Goal: Task Accomplishment & Management: Use online tool/utility

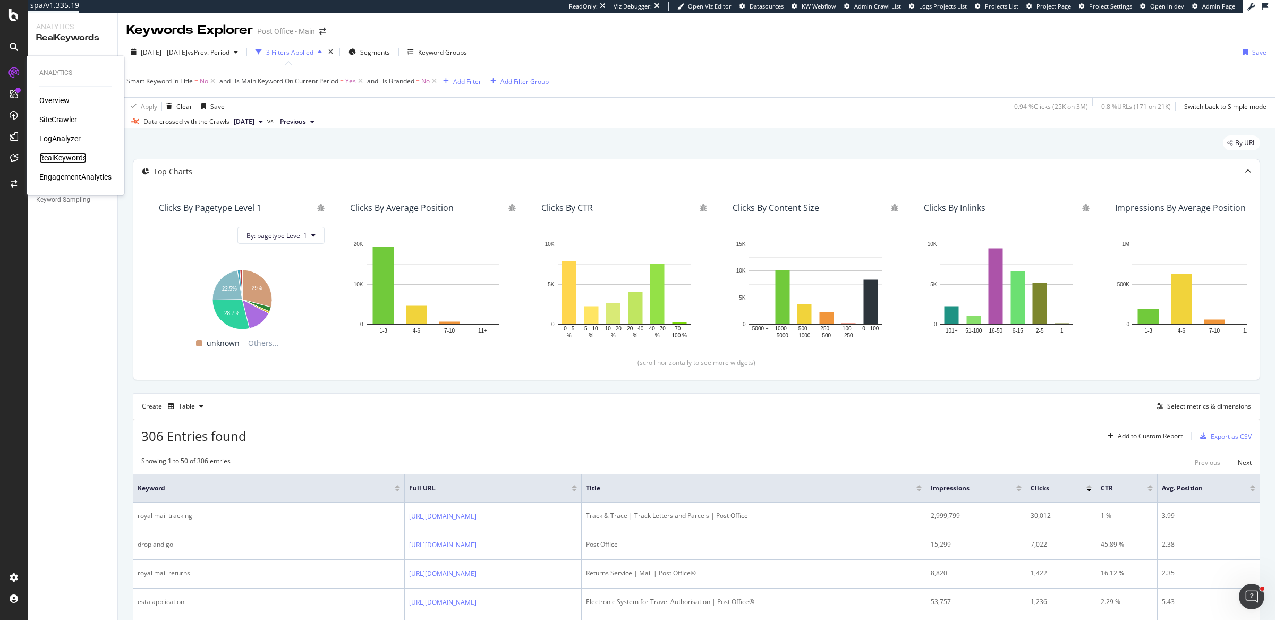
click at [52, 158] on div "RealKeywords" at bounding box center [62, 157] width 47 height 11
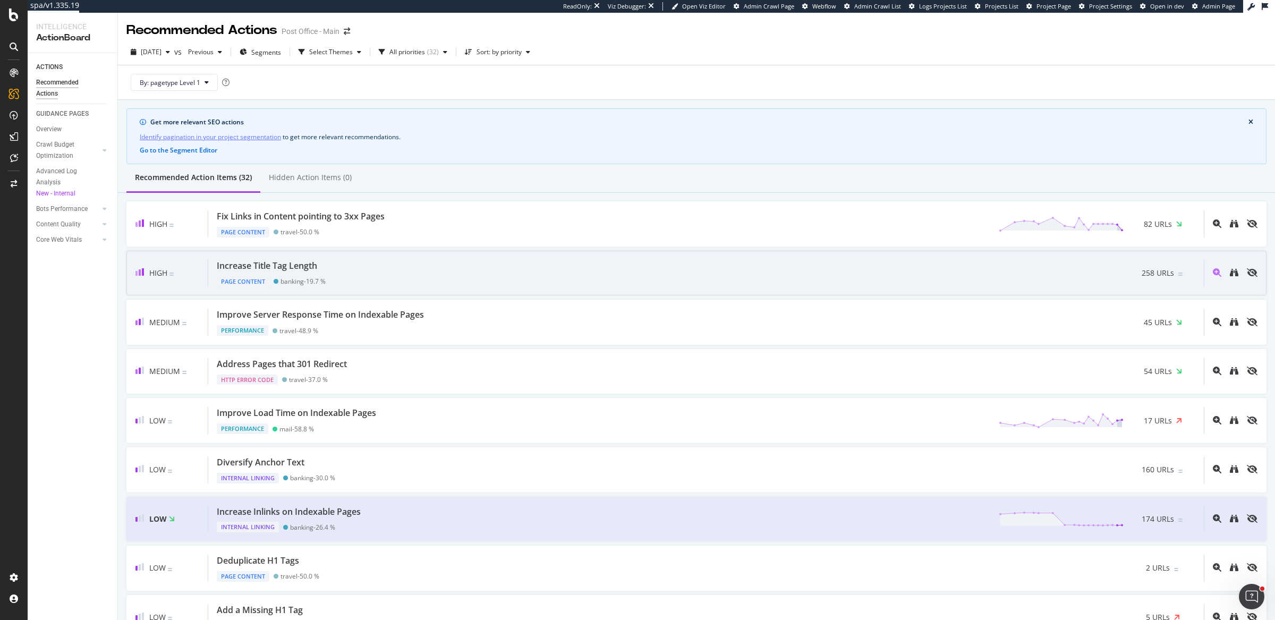
click at [397, 260] on div "Increase Title Tag Length Page Content banking - 19.7 % 258 URLs" at bounding box center [706, 273] width 996 height 27
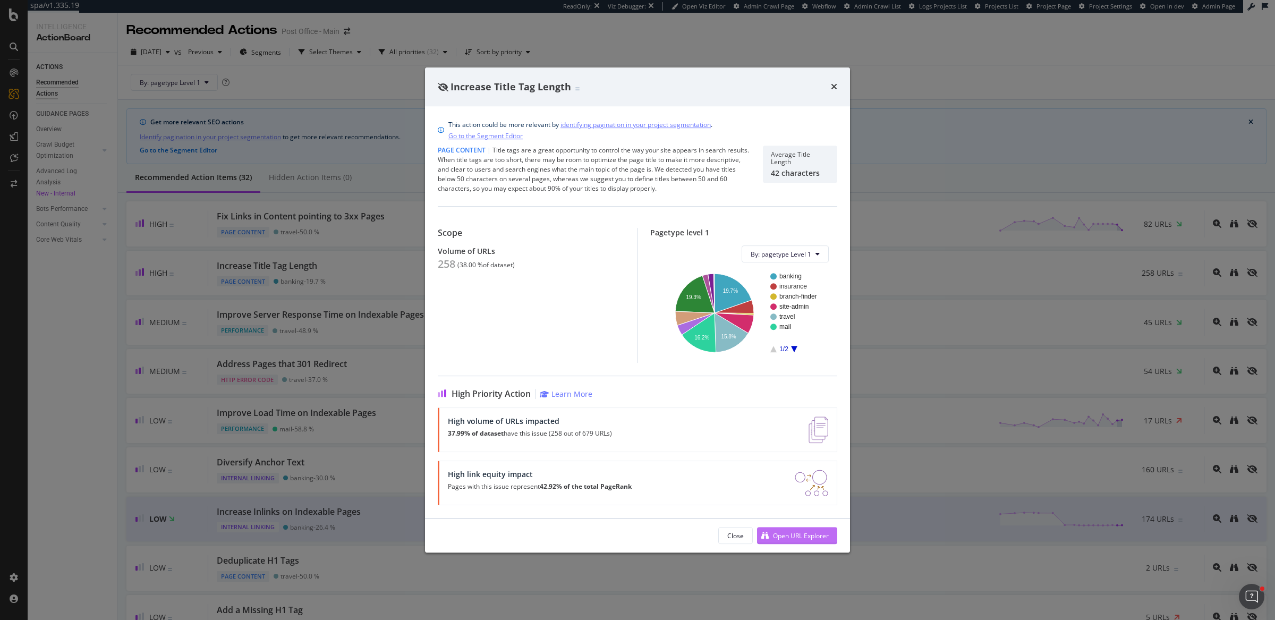
click at [783, 533] on div "Open URL Explorer" at bounding box center [801, 535] width 56 height 9
click at [355, 308] on div "Increase Title Tag Length This action could be more relevant by identifying pag…" at bounding box center [637, 310] width 1275 height 620
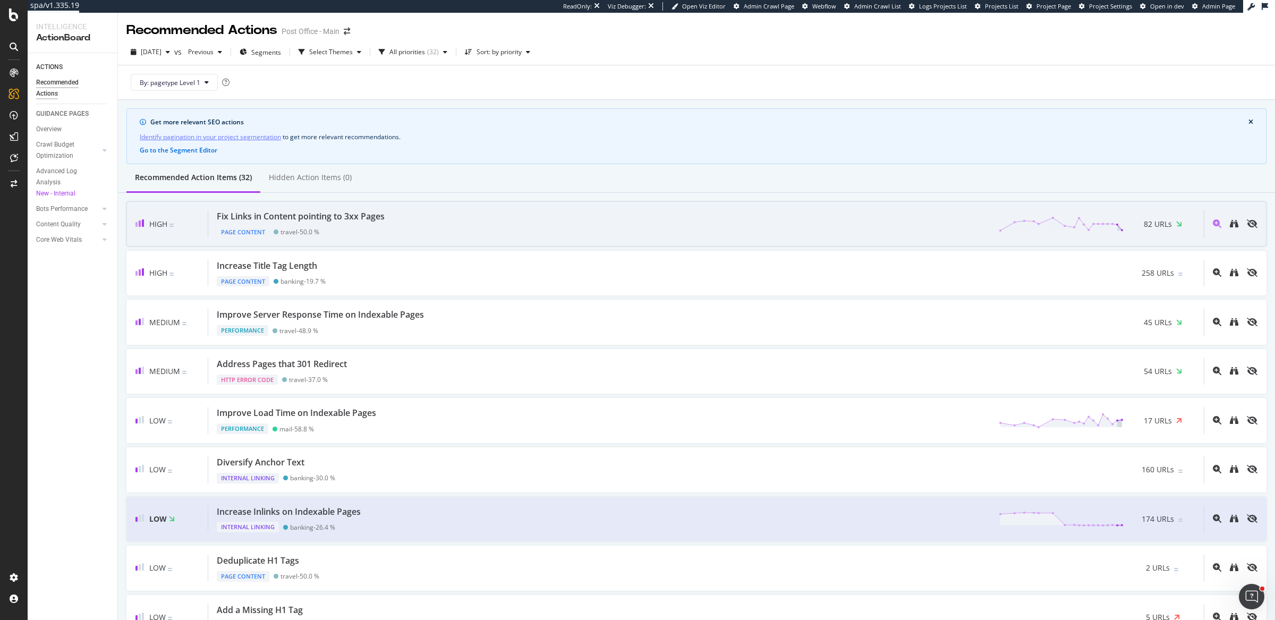
click at [438, 218] on div "Fix Links in Content pointing to 3xx Pages Page Content travel - 50.0 % 82 URLs" at bounding box center [706, 223] width 996 height 27
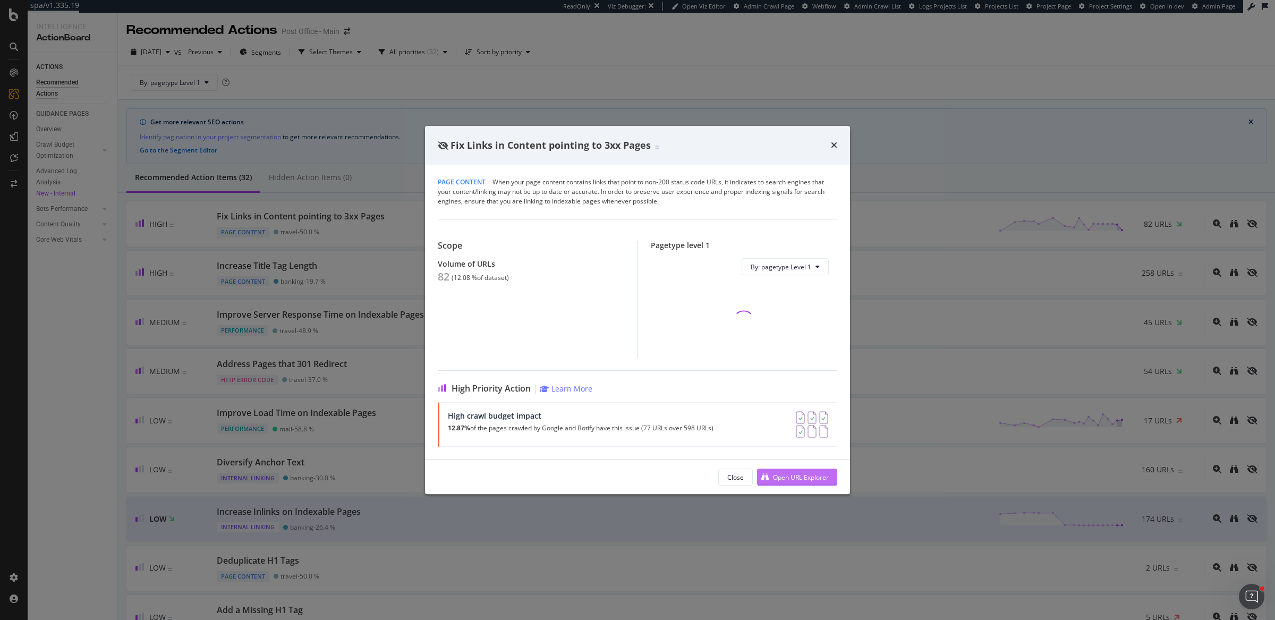
click at [795, 481] on div "Open URL Explorer" at bounding box center [793, 477] width 72 height 16
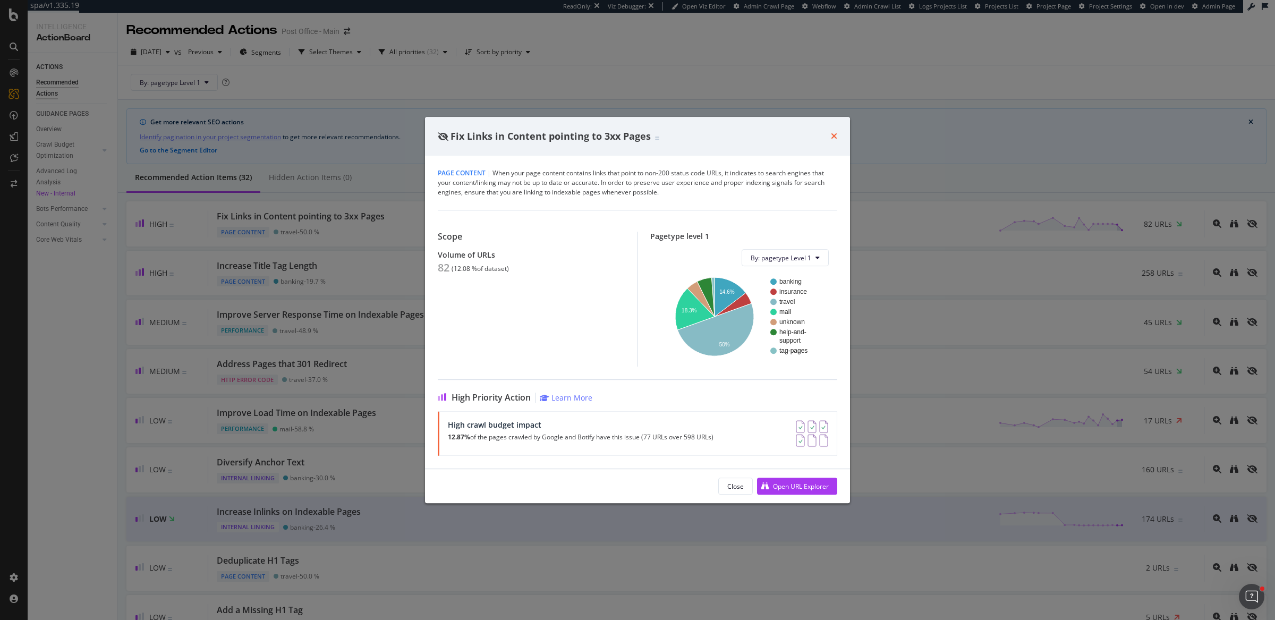
click at [833, 137] on icon "times" at bounding box center [834, 136] width 6 height 8
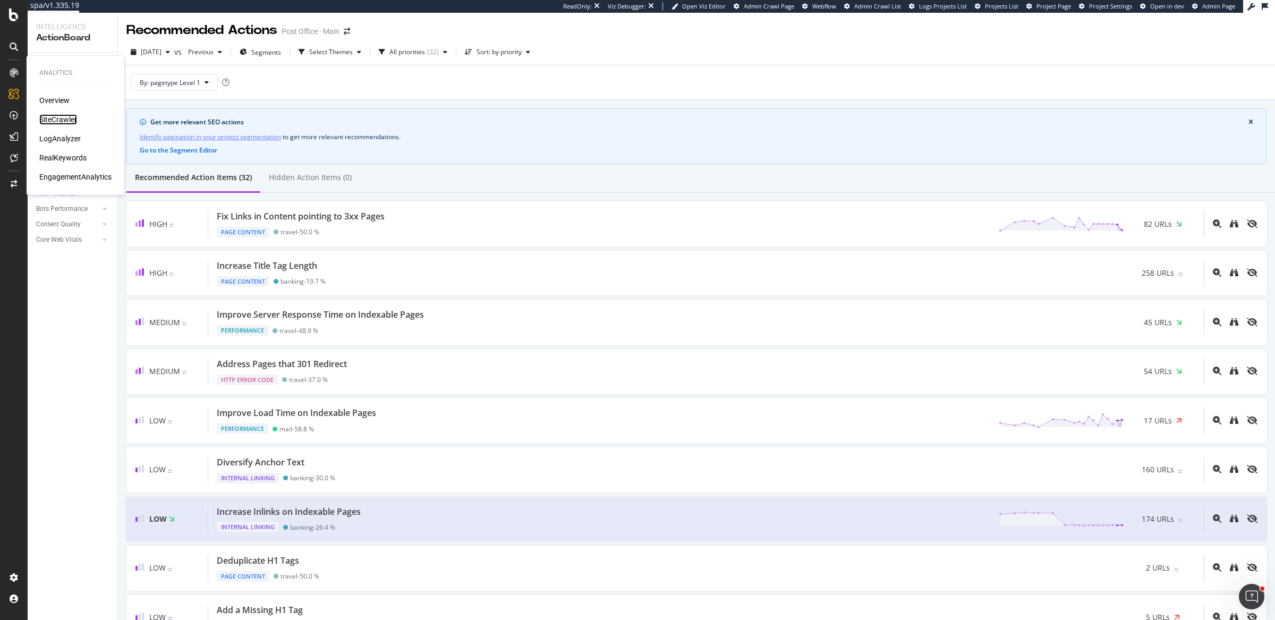
click at [47, 115] on div "SiteCrawler" at bounding box center [58, 119] width 38 height 11
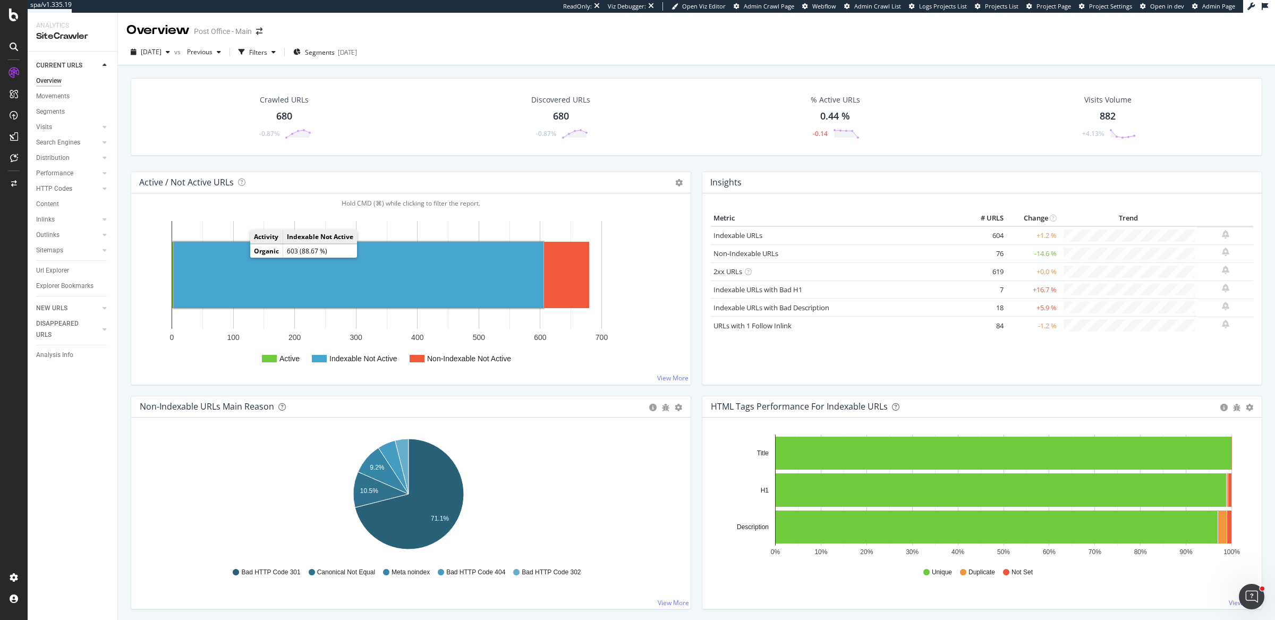
click at [309, 280] on rect "A chart." at bounding box center [359, 275] width 370 height 66
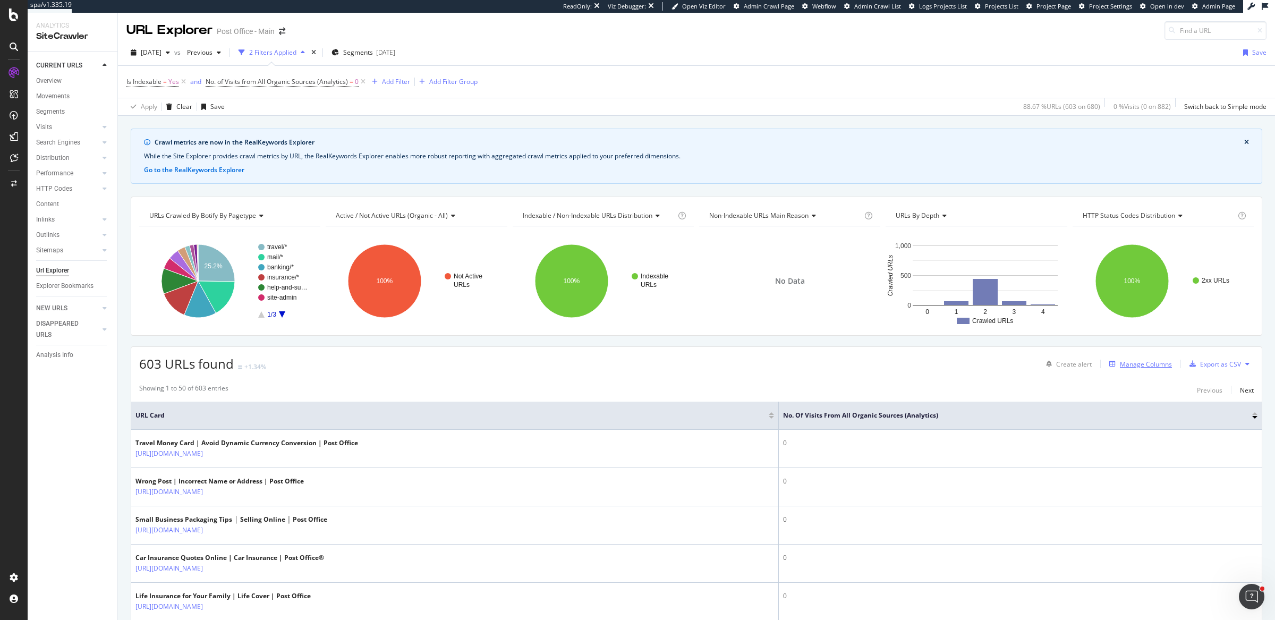
click at [1120, 360] on div "Manage Columns" at bounding box center [1146, 364] width 52 height 9
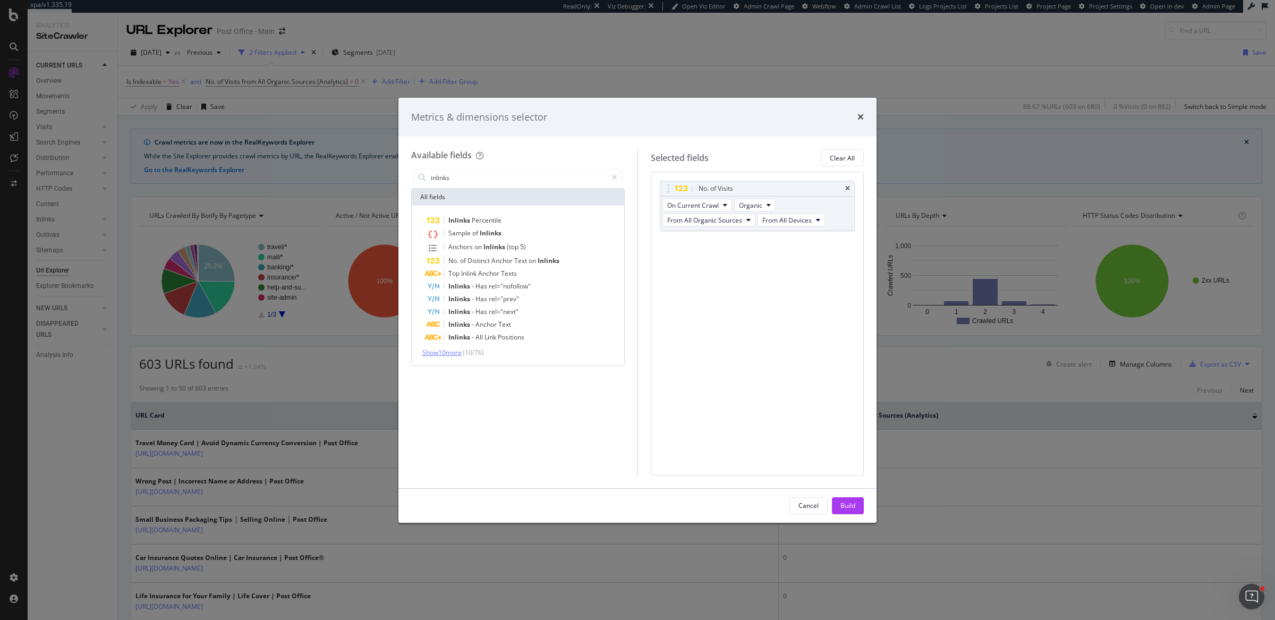
type input "inlinks"
click at [435, 354] on span "Show 10 more" at bounding box center [441, 352] width 39 height 9
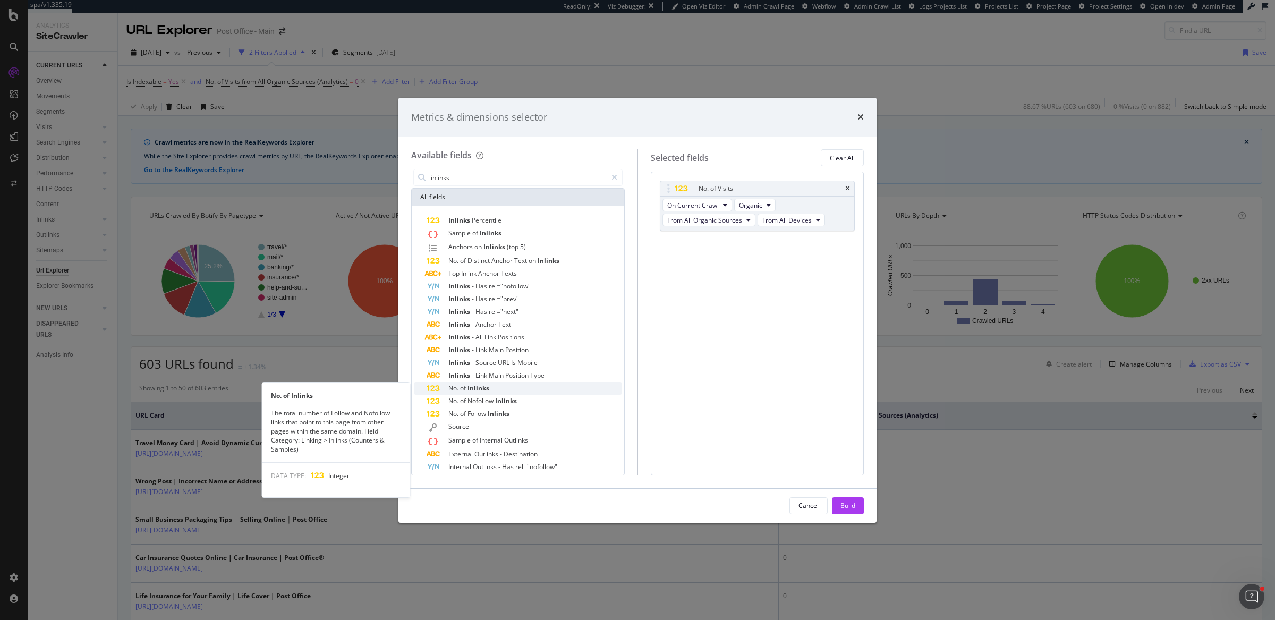
click at [467, 385] on span "of" at bounding box center [463, 388] width 7 height 9
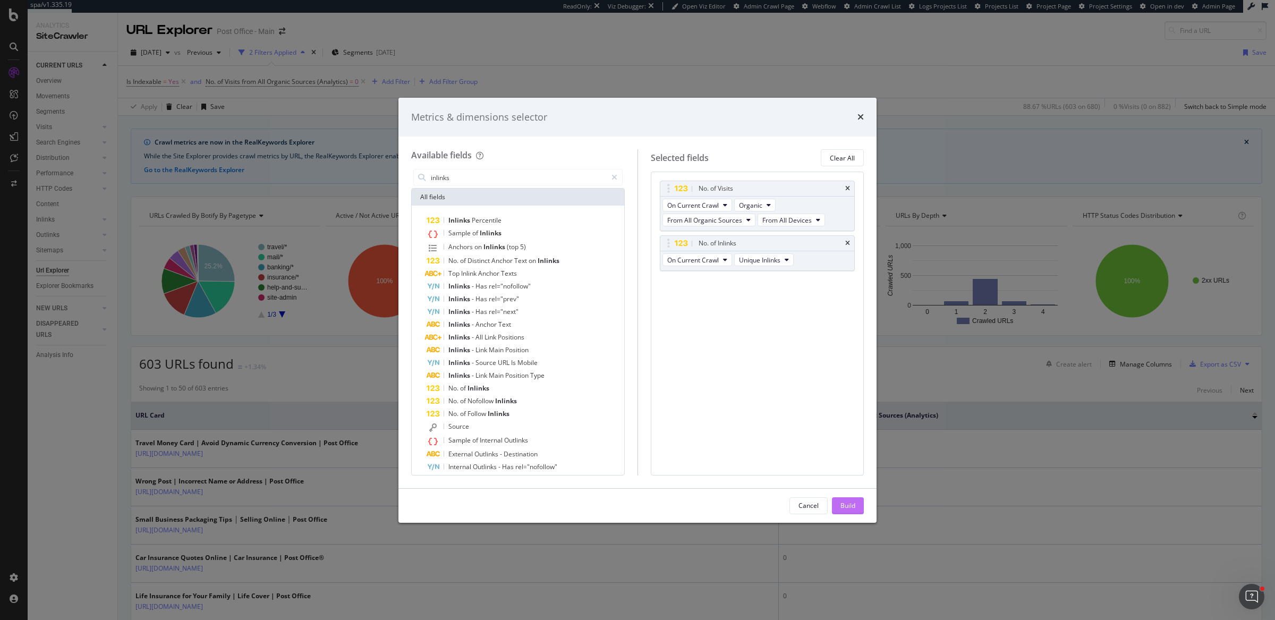
click at [846, 505] on div "Build" at bounding box center [847, 505] width 15 height 9
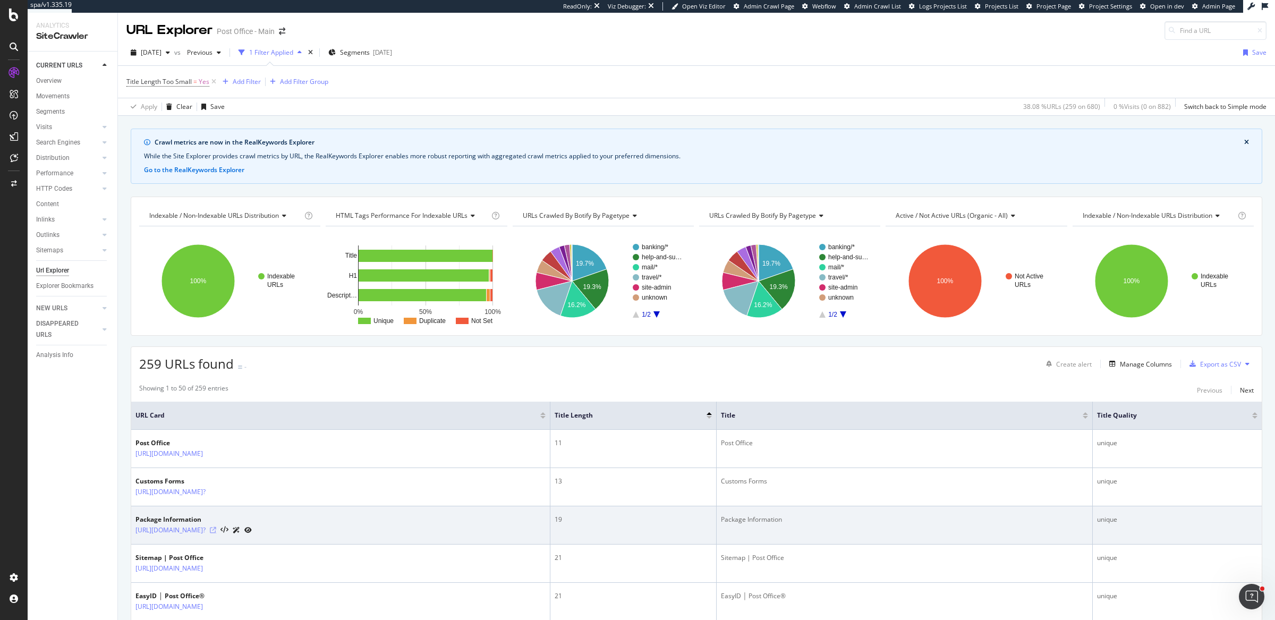
click at [216, 527] on icon at bounding box center [213, 530] width 6 height 6
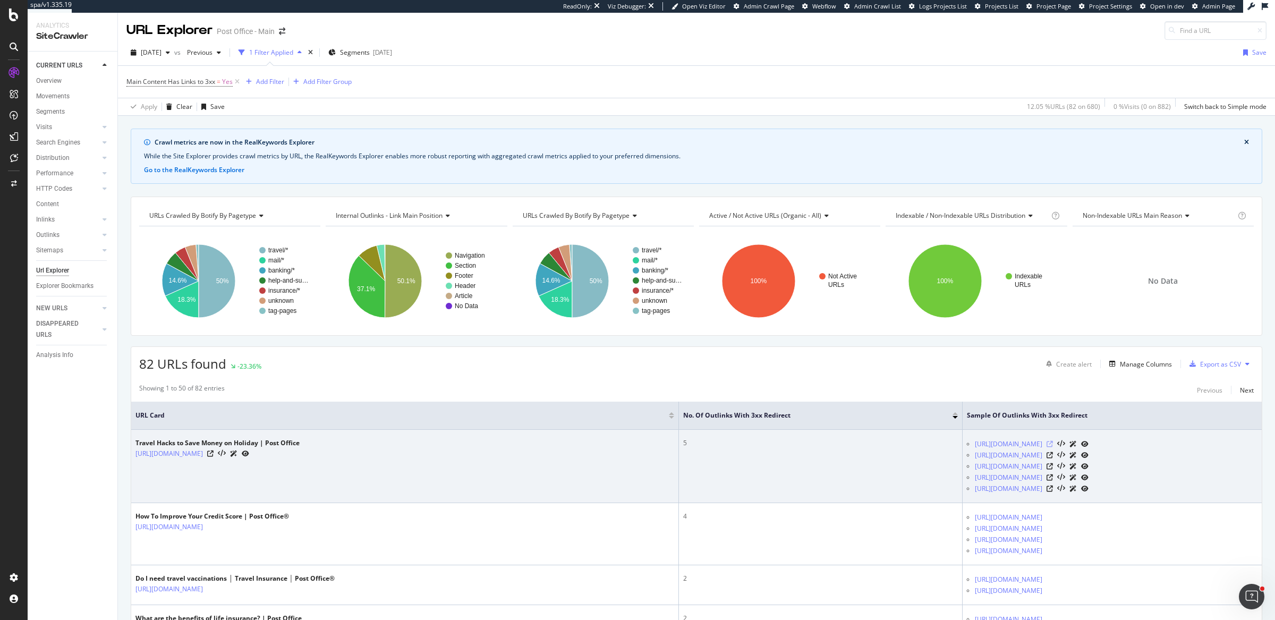
click at [1047, 443] on icon at bounding box center [1050, 444] width 6 height 6
